Goal: Information Seeking & Learning: Learn about a topic

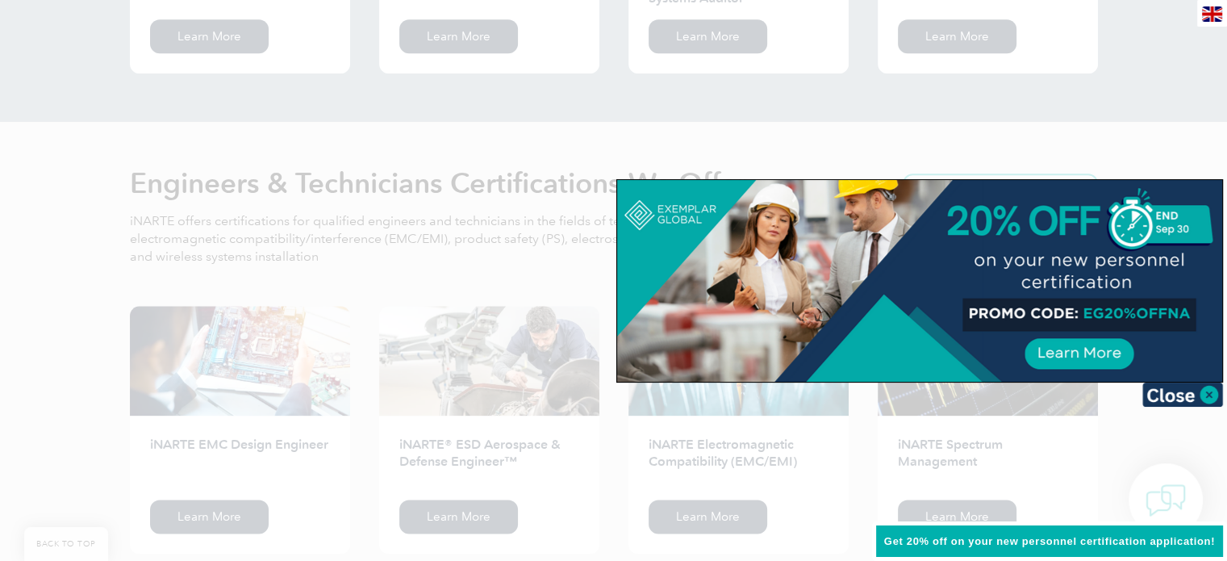
scroll to position [1694, 0]
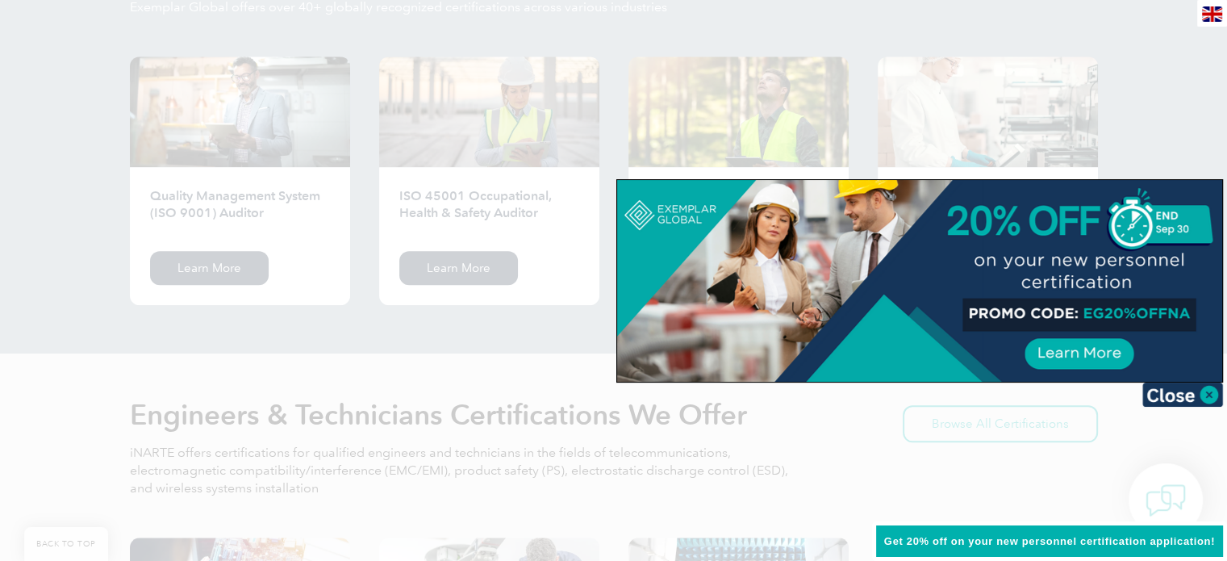
click at [500, 338] on div at bounding box center [613, 280] width 1227 height 561
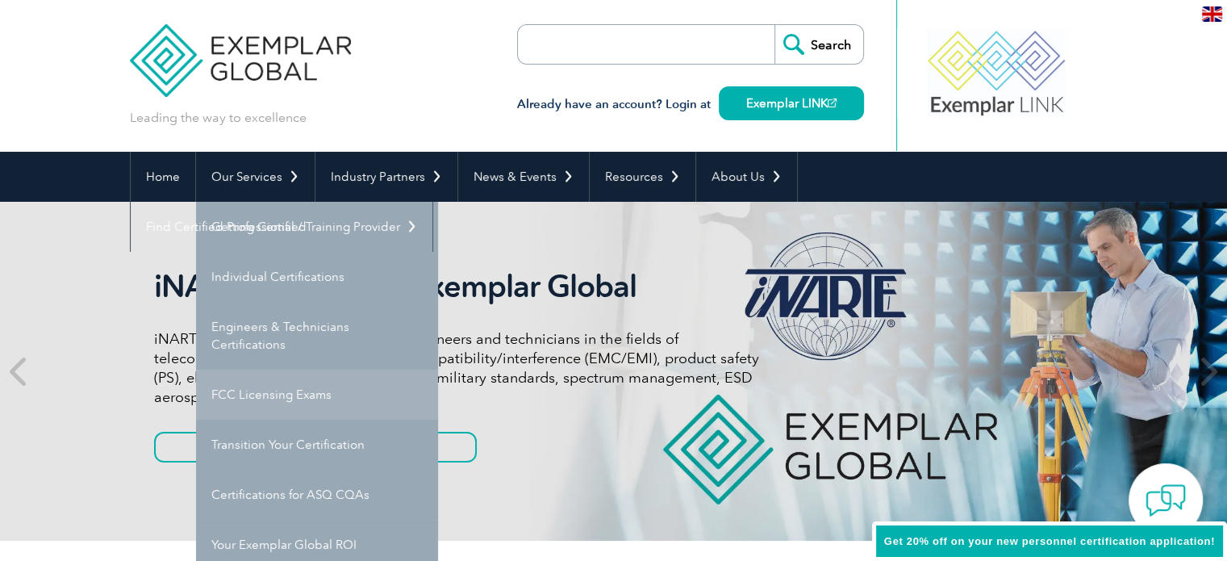
scroll to position [0, 0]
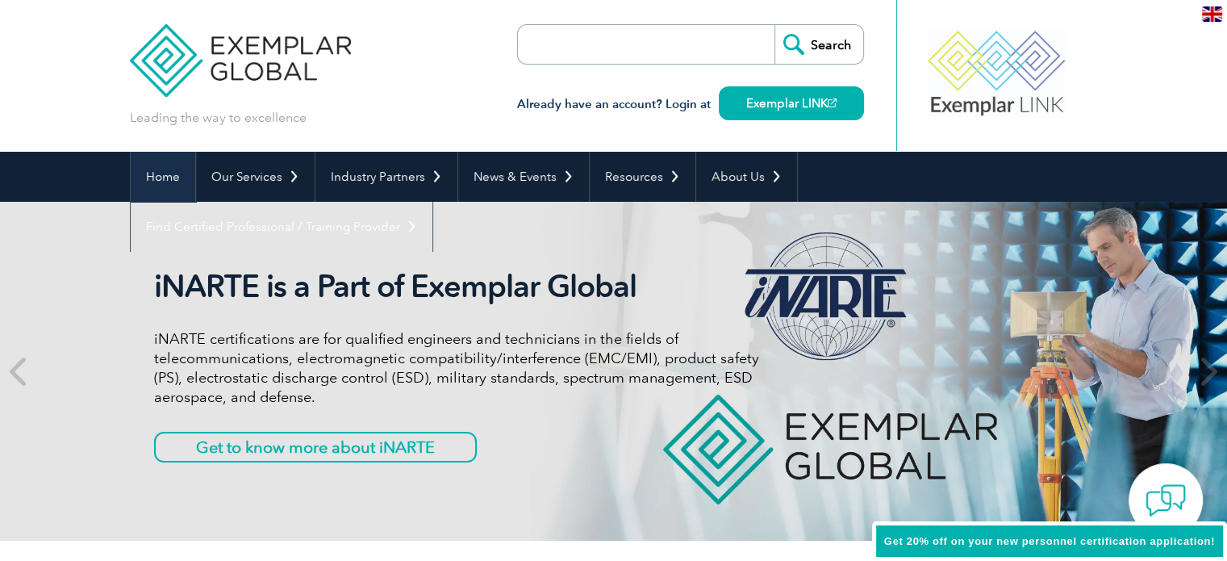
click at [160, 172] on link "Home" at bounding box center [163, 177] width 65 height 50
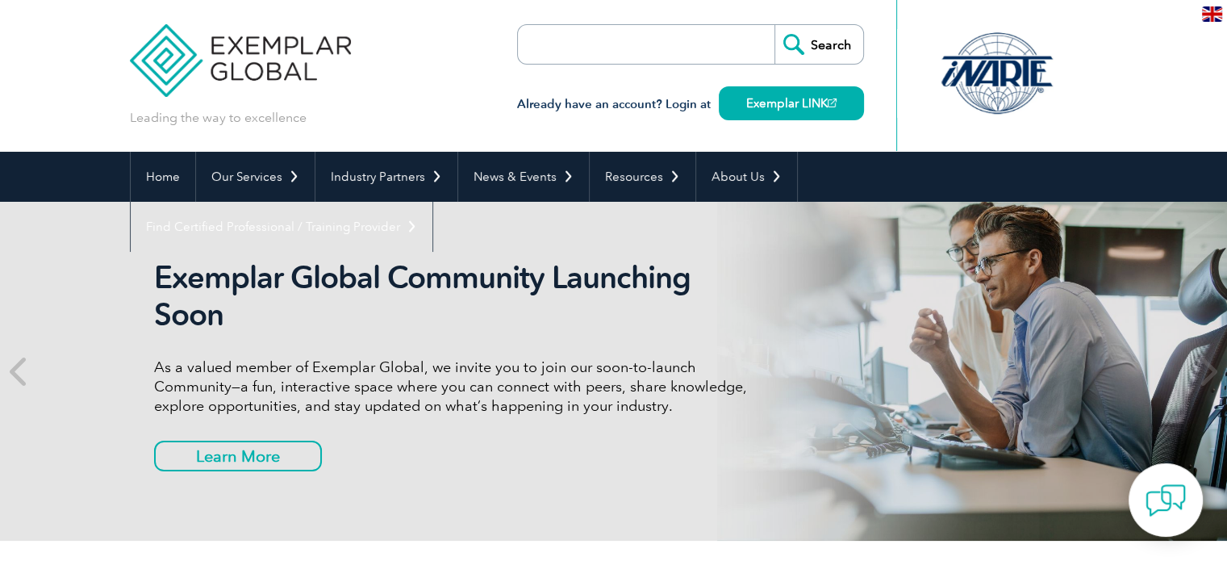
click at [681, 44] on input "search" at bounding box center [610, 44] width 169 height 39
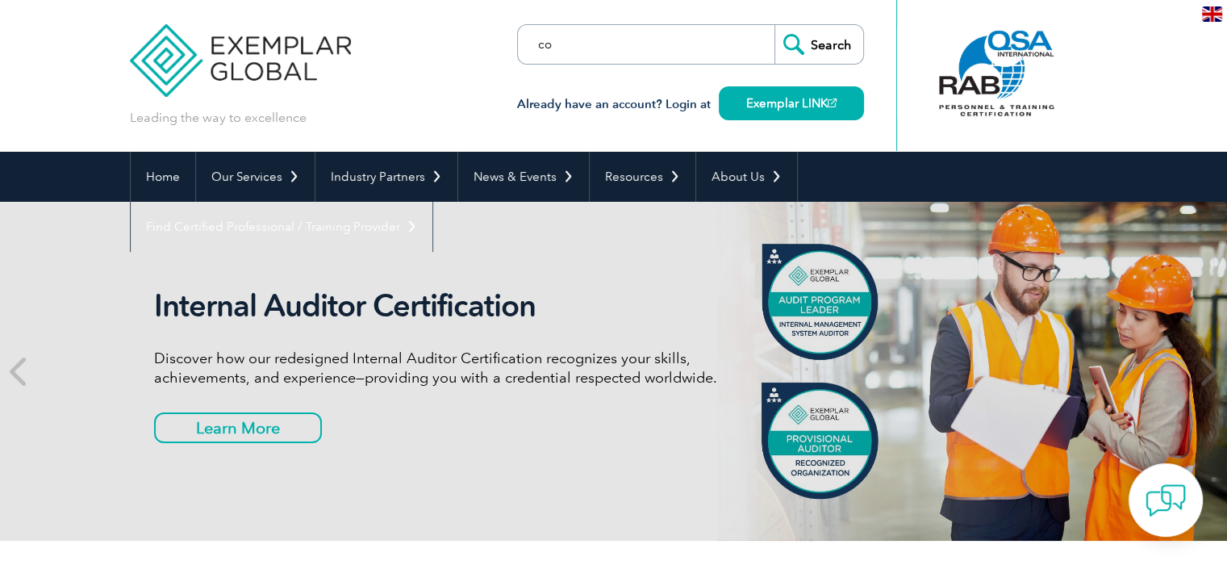
type input "c"
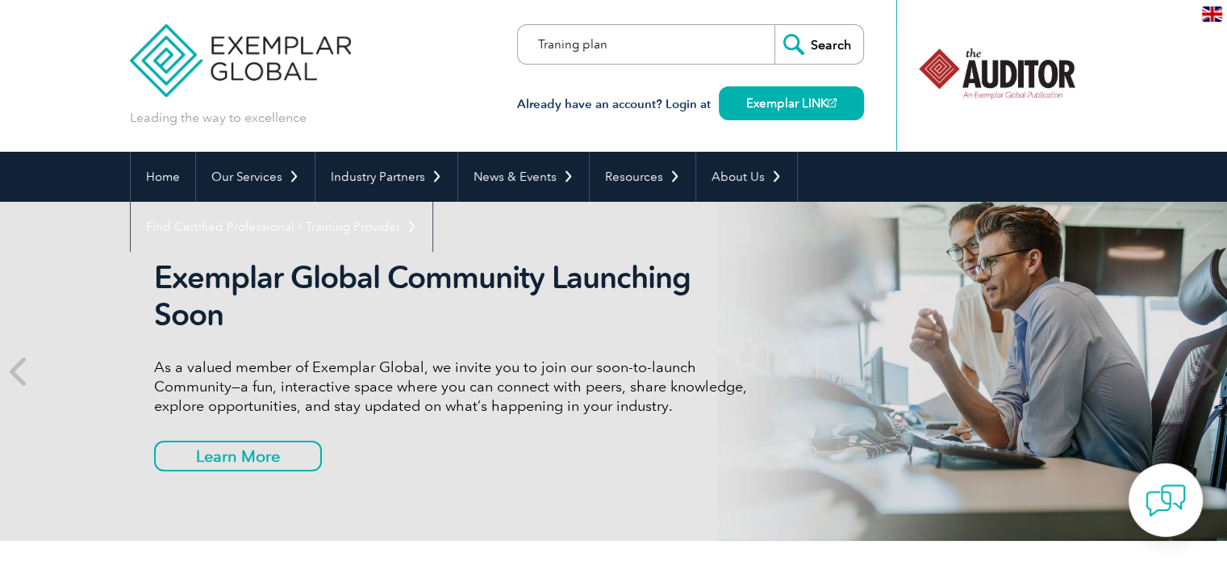
type input "Traning plan"
click at [774, 25] on input "Search" at bounding box center [818, 44] width 89 height 39
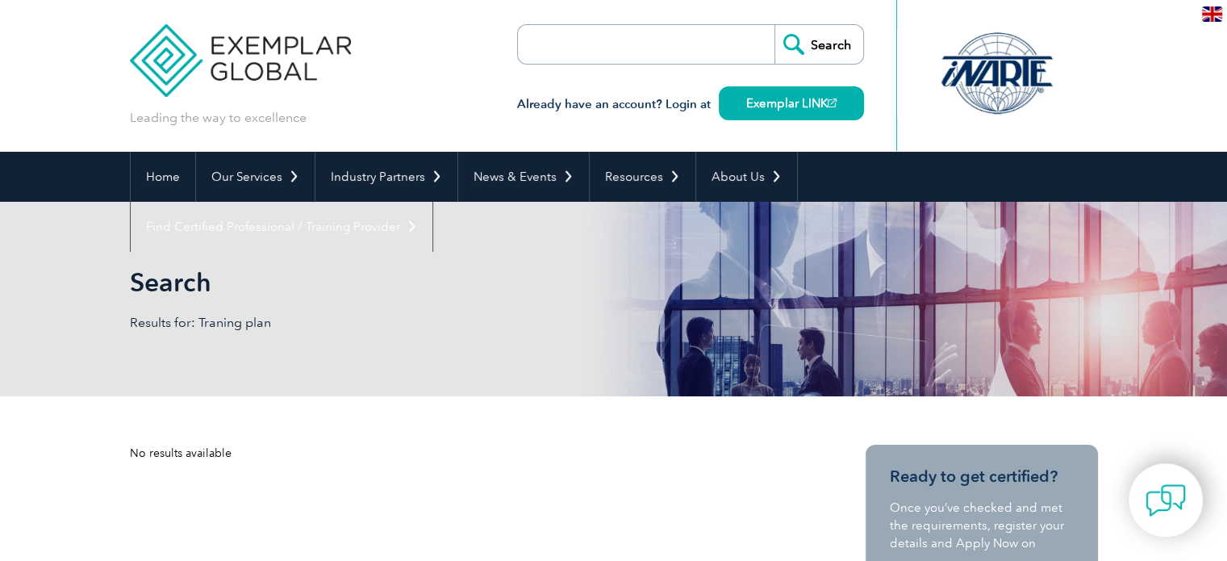
click at [636, 40] on input "search" at bounding box center [610, 44] width 169 height 39
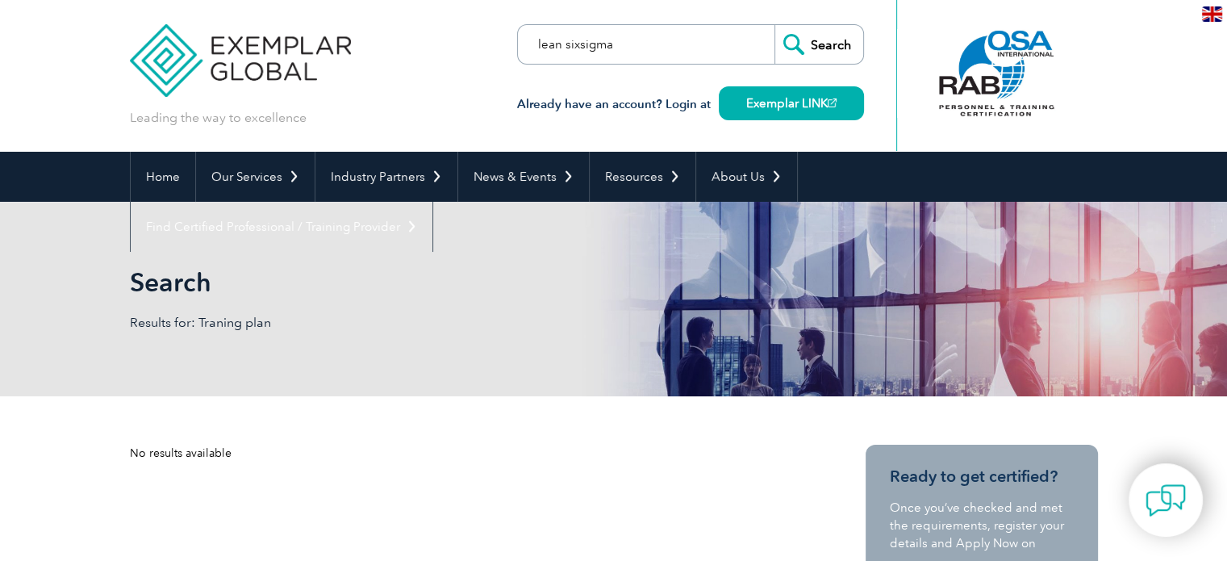
type input "lean sixsigma"
click at [774, 25] on input "Search" at bounding box center [818, 44] width 89 height 39
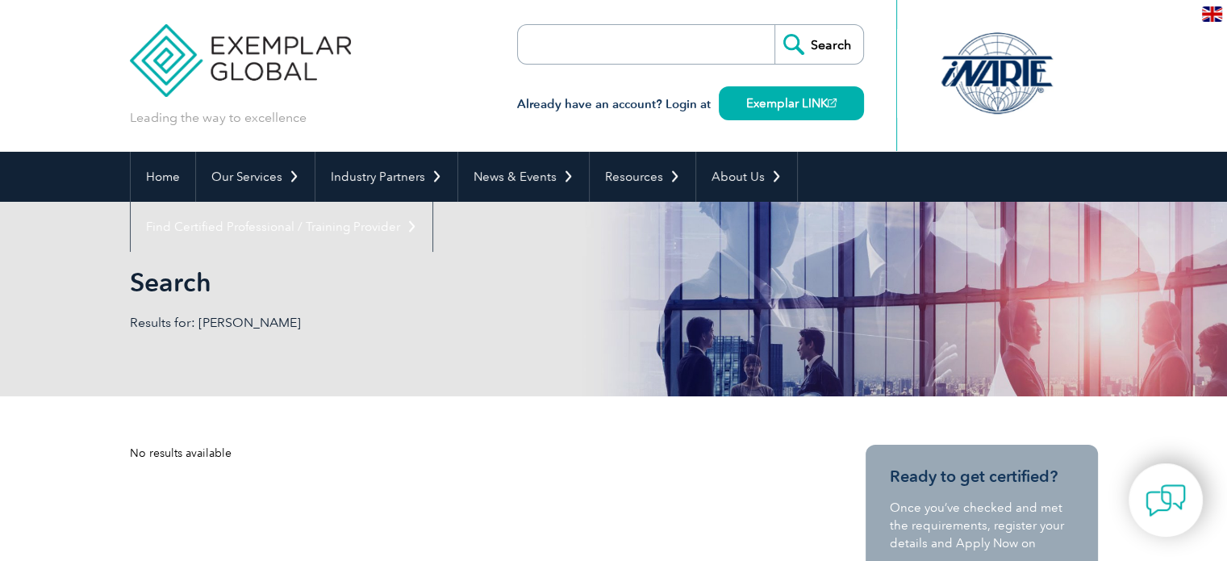
click at [804, 31] on input "Search" at bounding box center [818, 44] width 89 height 39
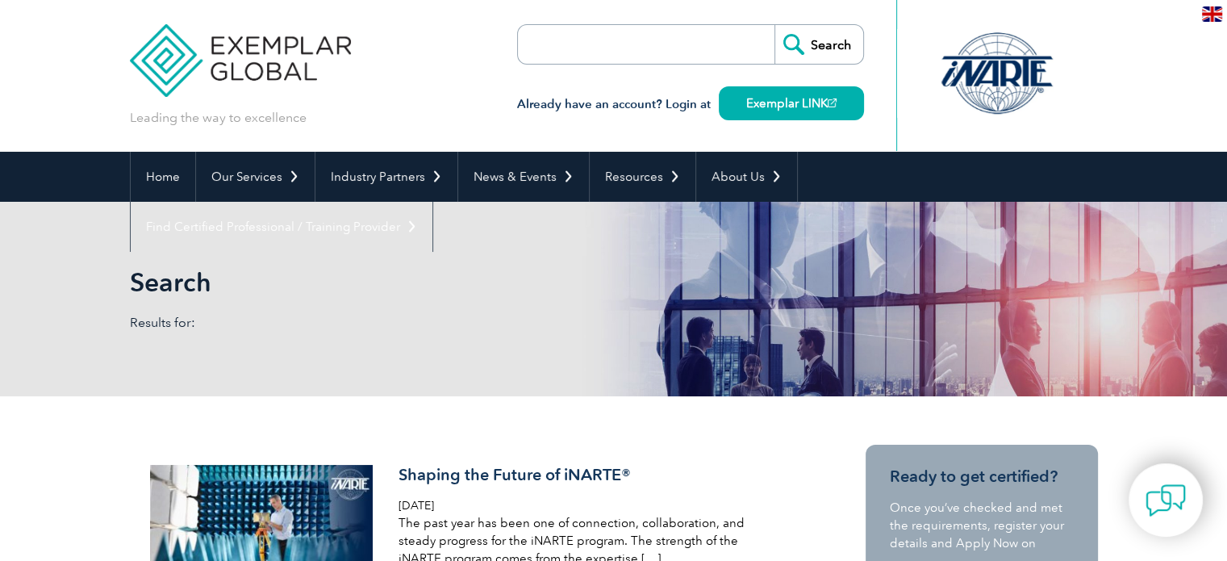
click at [814, 44] on input "Search" at bounding box center [818, 44] width 89 height 39
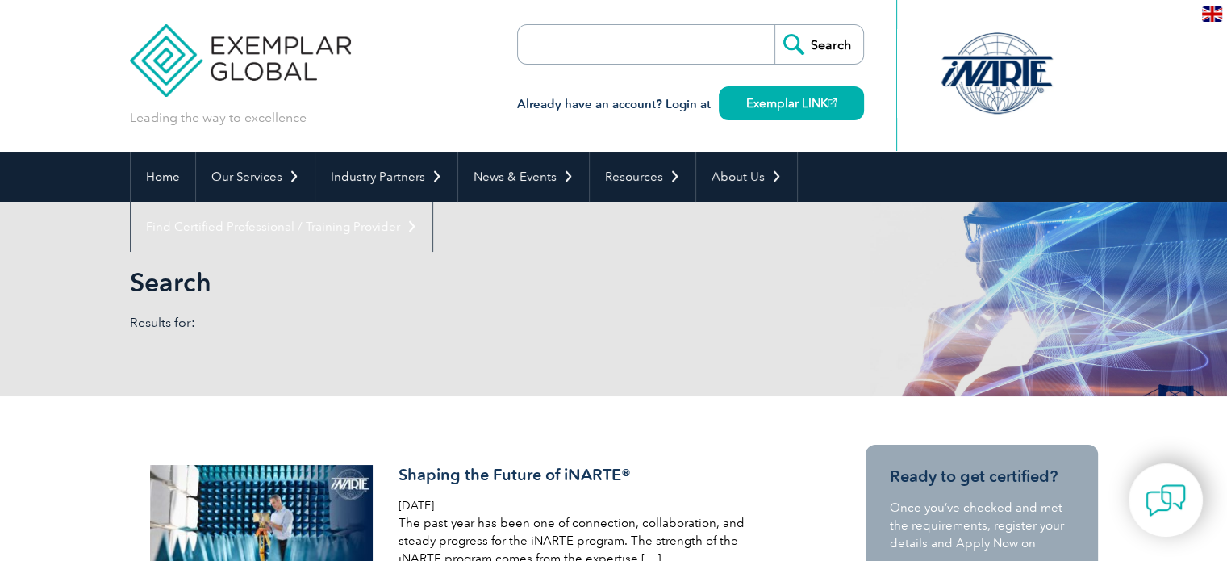
click at [652, 105] on h3 "Already have an account? Login at Exemplar LINK" at bounding box center [690, 104] width 347 height 20
click at [550, 101] on h3 "Already have an account? Login at Exemplar LINK" at bounding box center [690, 104] width 347 height 20
click at [549, 100] on h3 "Already have an account? Login at Exemplar LINK" at bounding box center [690, 104] width 347 height 20
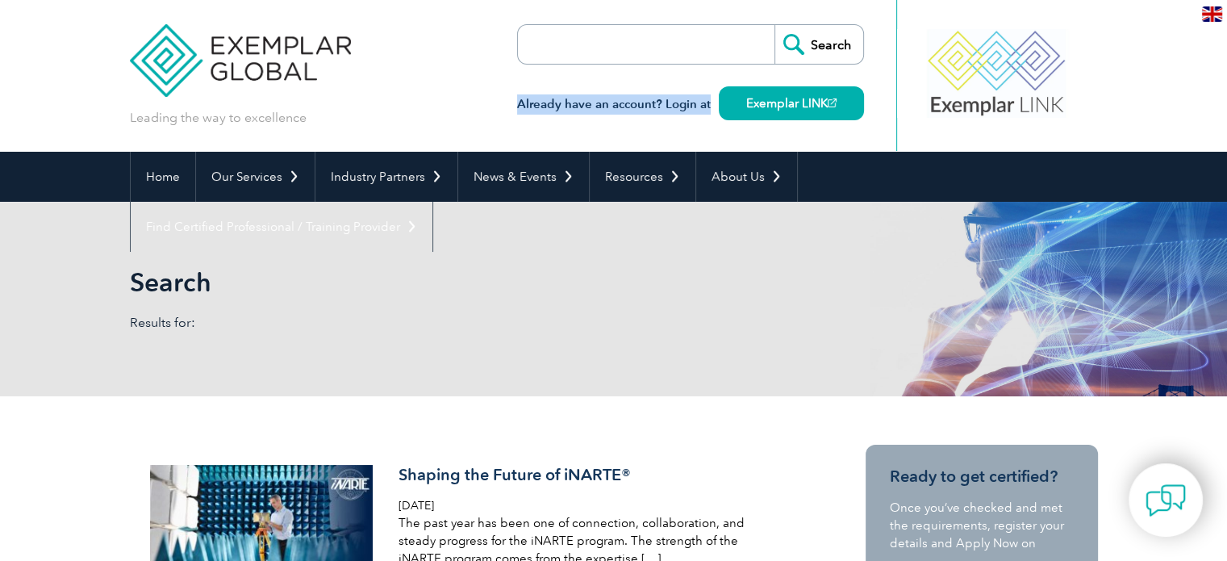
click at [549, 100] on h3 "Already have an account? Login at Exemplar LINK" at bounding box center [690, 104] width 347 height 20
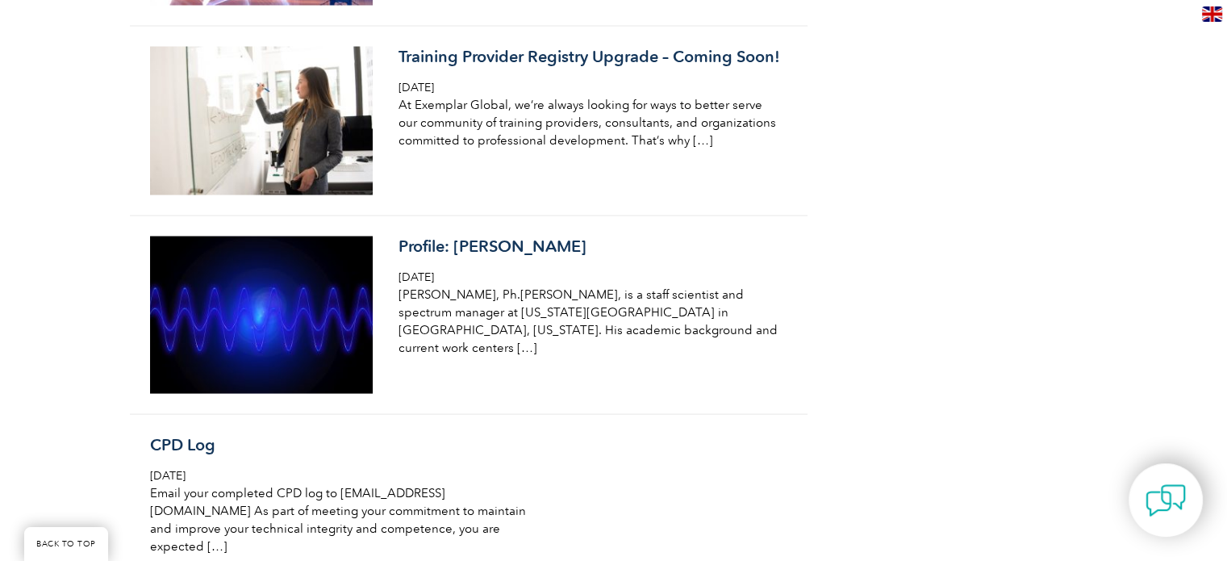
scroll to position [3550, 0]
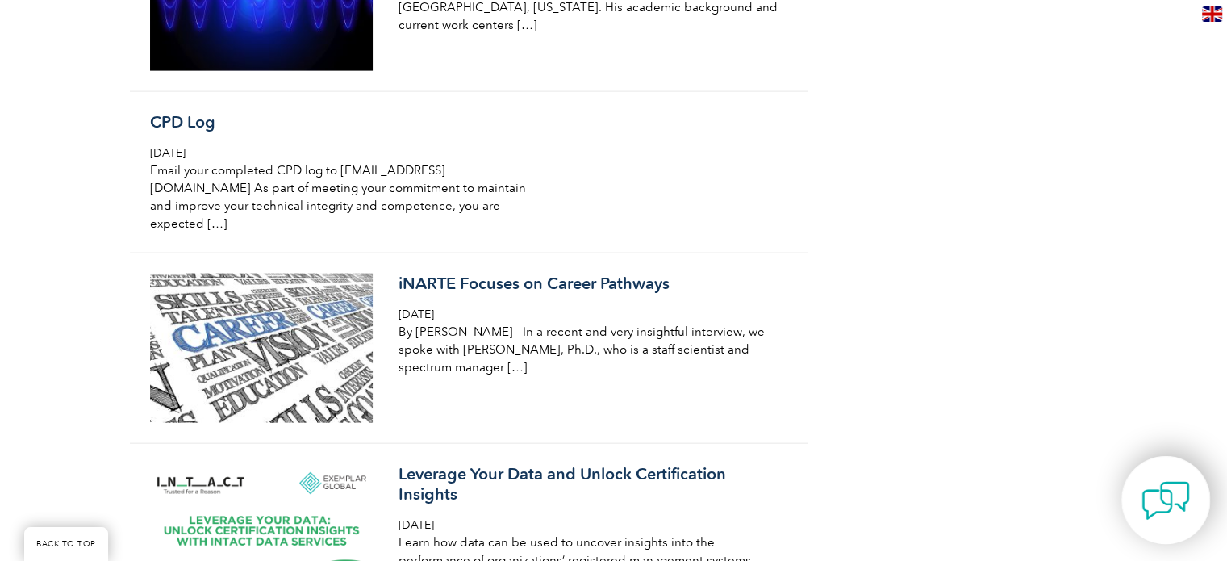
click at [1169, 498] on img at bounding box center [1165, 500] width 48 height 48
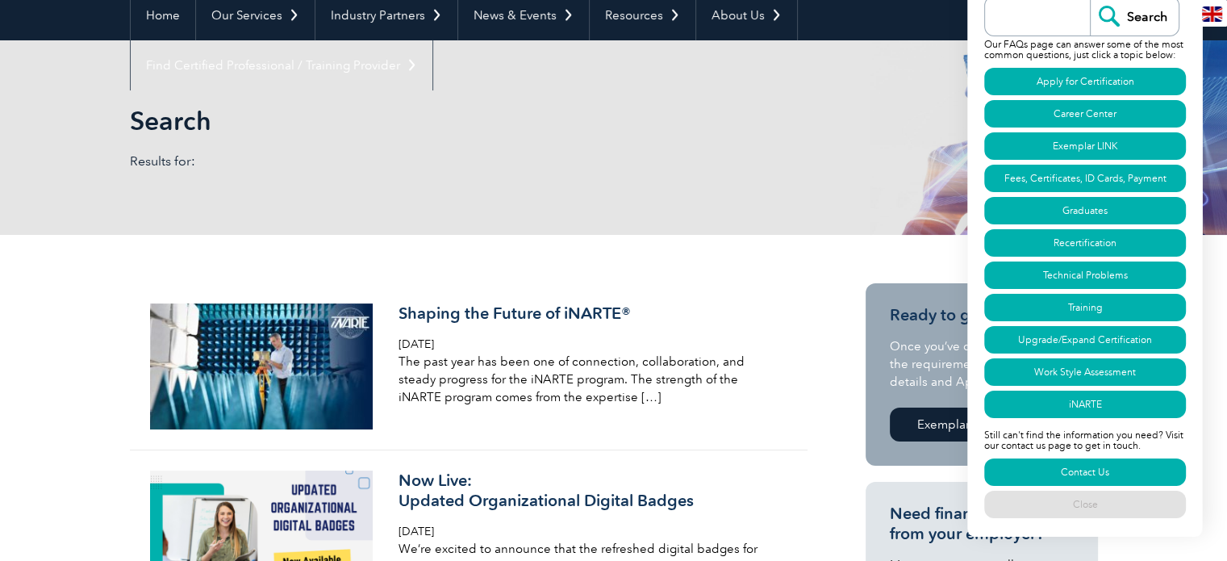
scroll to position [0, 0]
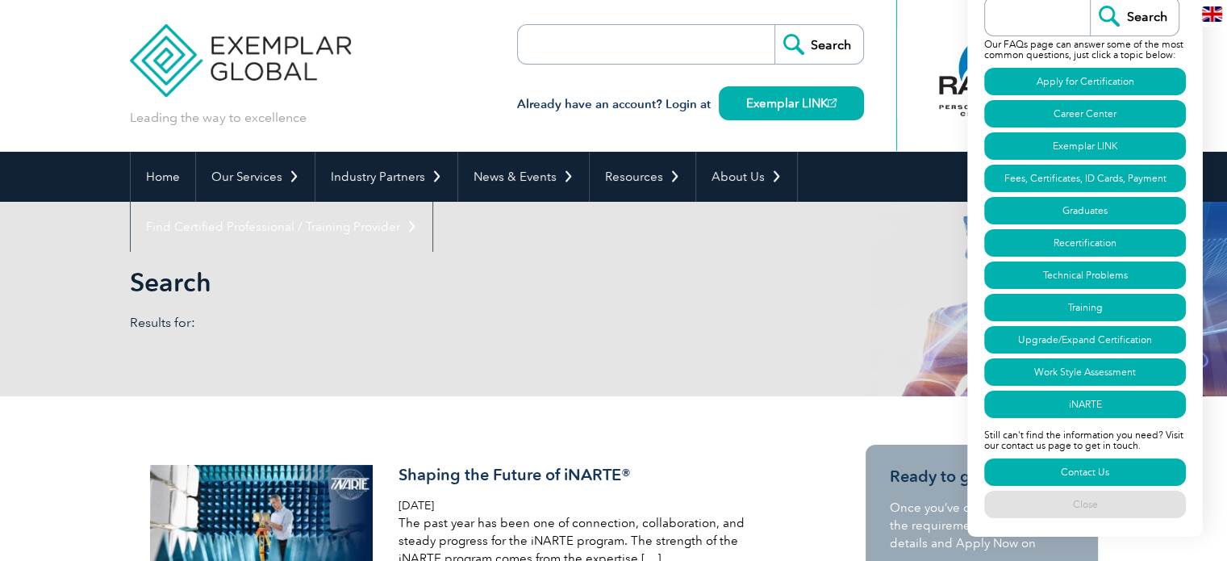
click at [395, 51] on div "Leading the way to excellence Search" at bounding box center [614, 76] width 968 height 152
